Goal: Transaction & Acquisition: Purchase product/service

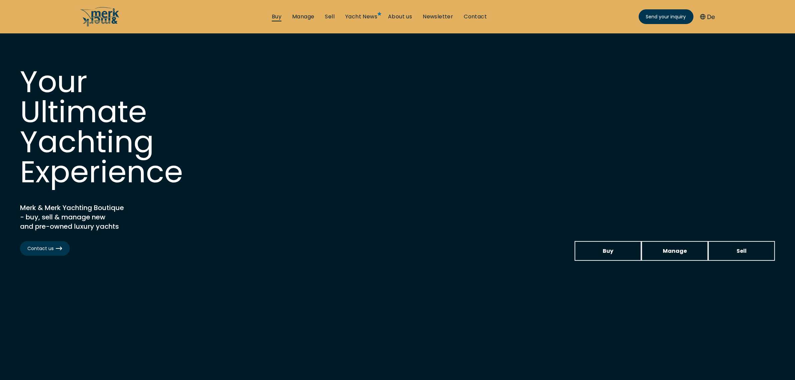
click at [274, 16] on link "Buy" at bounding box center [277, 16] width 10 height 7
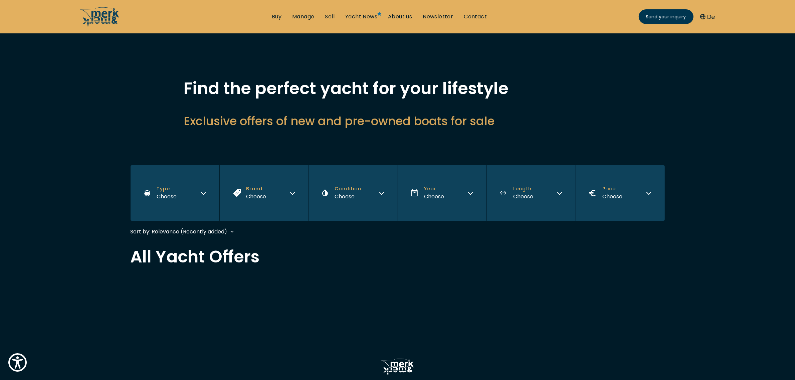
click at [281, 193] on button "Brand Choose" at bounding box center [263, 192] width 89 height 55
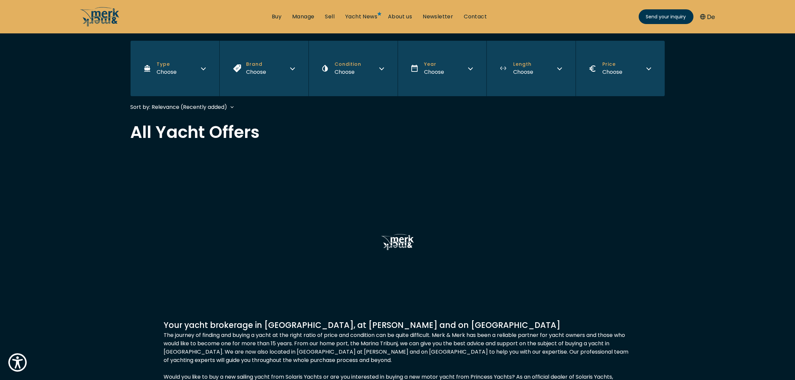
scroll to position [125, 0]
click at [274, 79] on button "Brand Choose" at bounding box center [263, 67] width 89 height 55
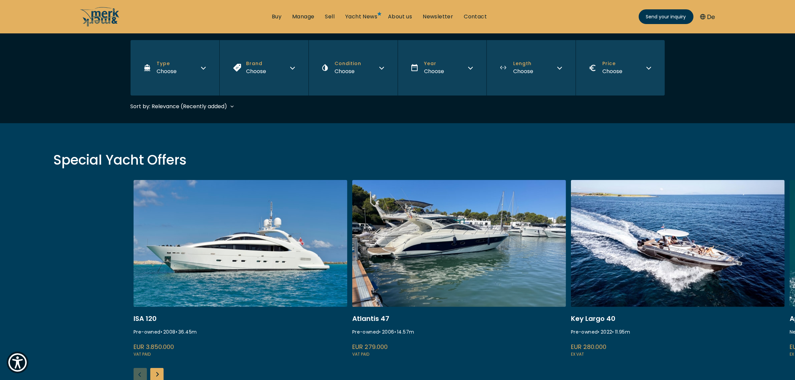
click at [264, 79] on button "Brand Choose" at bounding box center [263, 67] width 89 height 55
click at [268, 72] on button "Brand Choose" at bounding box center [263, 67] width 89 height 55
click at [288, 70] on button "Brand Choose" at bounding box center [263, 67] width 89 height 55
click at [283, 71] on button "Brand Choose" at bounding box center [263, 67] width 89 height 55
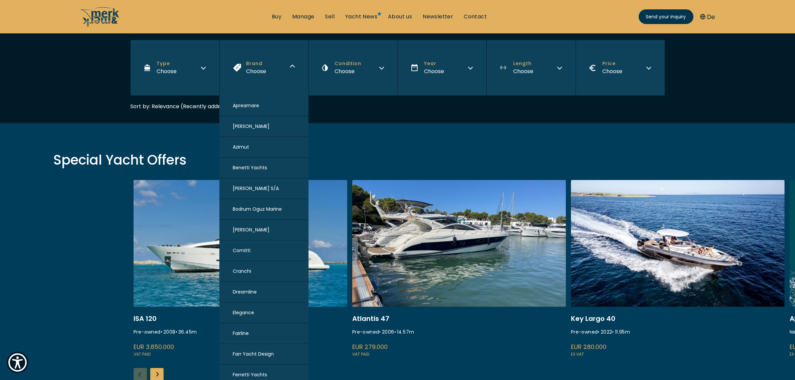
scroll to position [167, 0]
